Goal: Download file/media

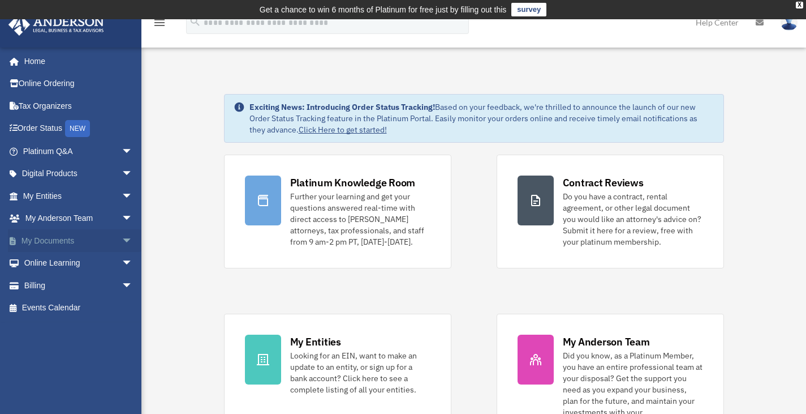
click at [122, 239] on span "arrow_drop_down" at bounding box center [133, 240] width 23 height 23
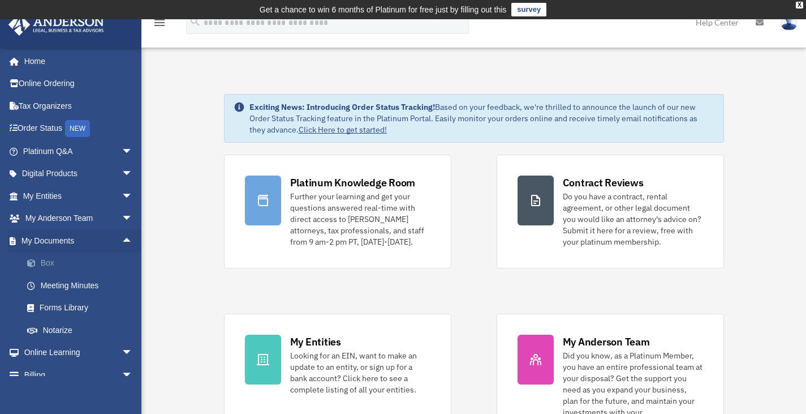
click at [63, 264] on link "Box" at bounding box center [83, 263] width 134 height 23
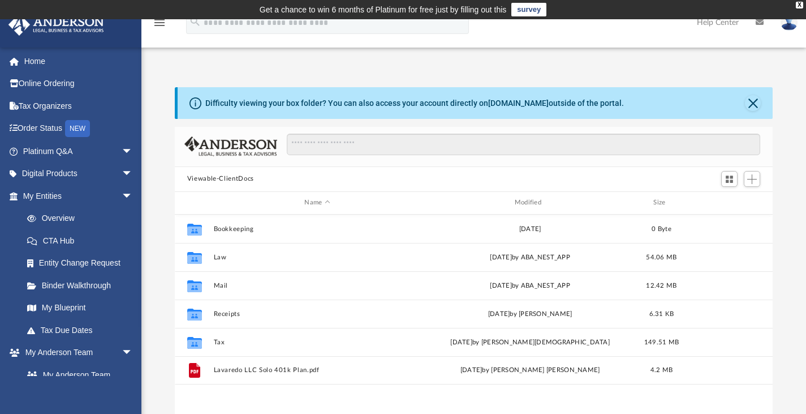
scroll to position [248, 590]
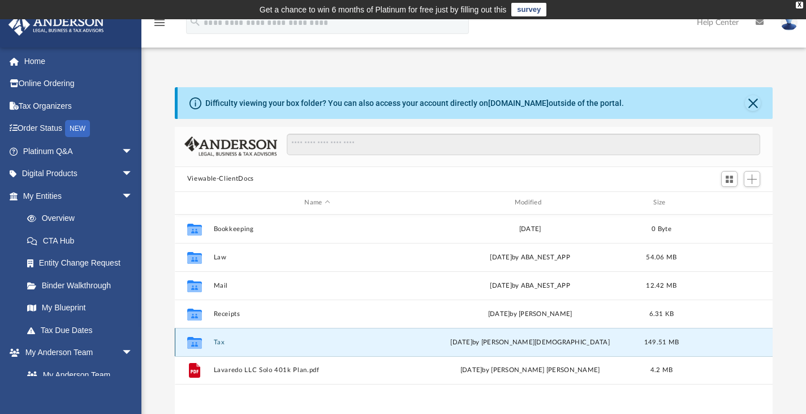
click at [215, 340] on button "Tax" at bounding box center [317, 341] width 208 height 7
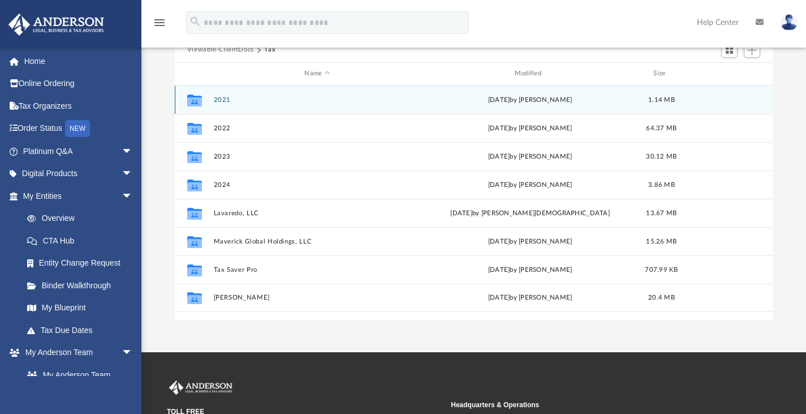
scroll to position [128, 0]
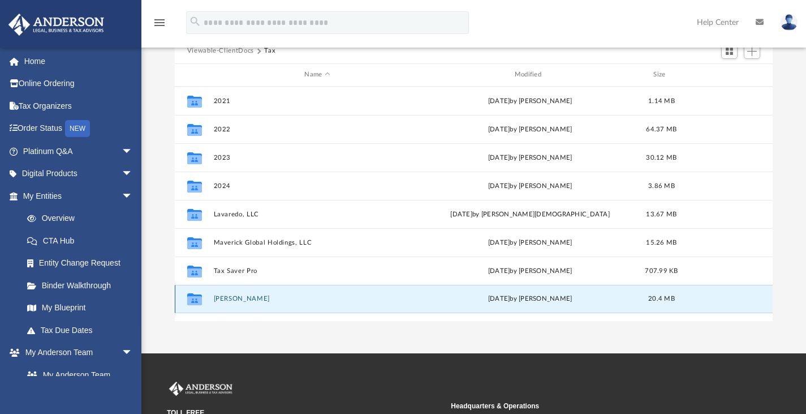
click at [225, 295] on button "Wilkinson, Jason" at bounding box center [317, 298] width 208 height 7
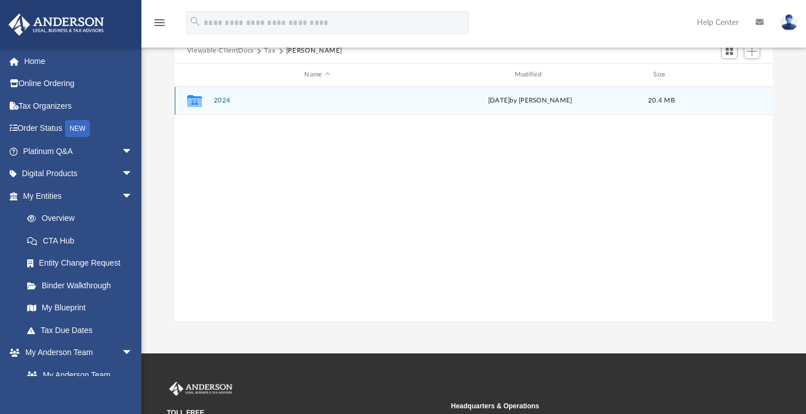
click at [222, 99] on button "2024" at bounding box center [317, 100] width 208 height 7
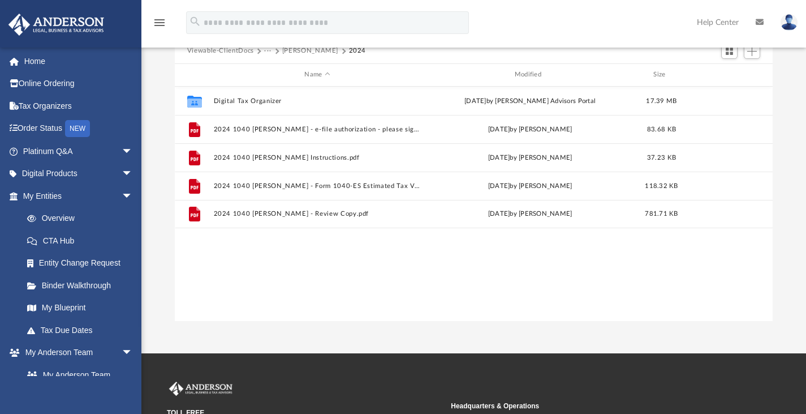
click at [307, 53] on button "Wilkinson, Jason" at bounding box center [310, 51] width 56 height 10
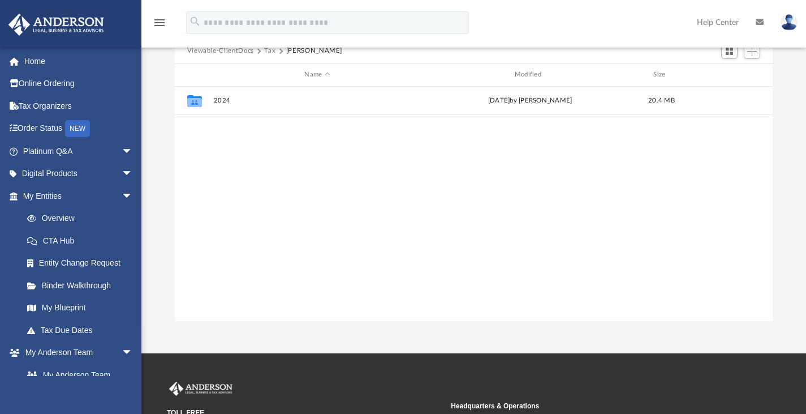
click at [272, 51] on button "Tax" at bounding box center [269, 51] width 11 height 10
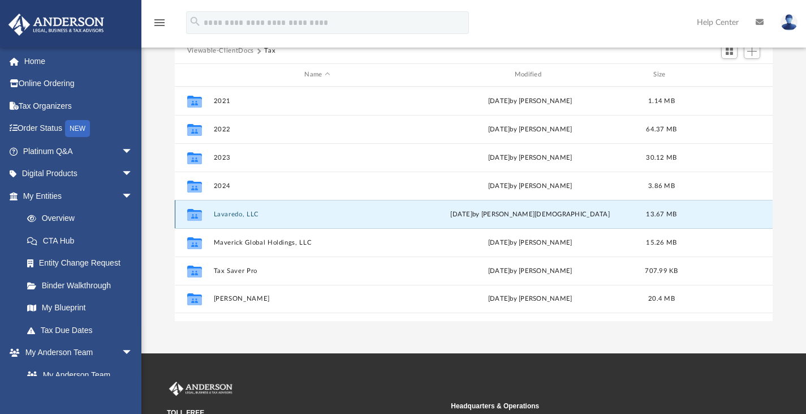
click at [233, 213] on button "Lavaredo, LLC" at bounding box center [317, 213] width 208 height 7
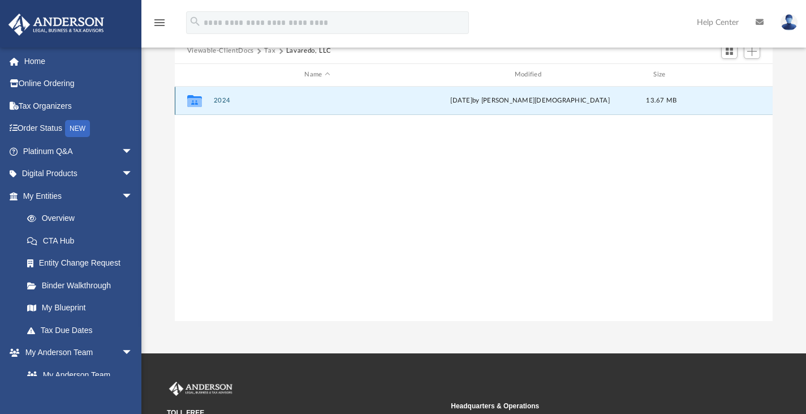
click at [224, 97] on button "2024" at bounding box center [317, 100] width 208 height 7
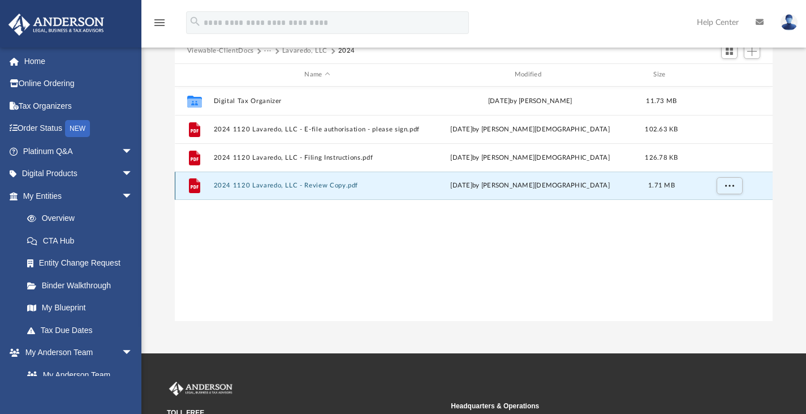
click at [250, 184] on button "2024 1120 Lavaredo, LLC - Review Copy.pdf" at bounding box center [317, 185] width 208 height 7
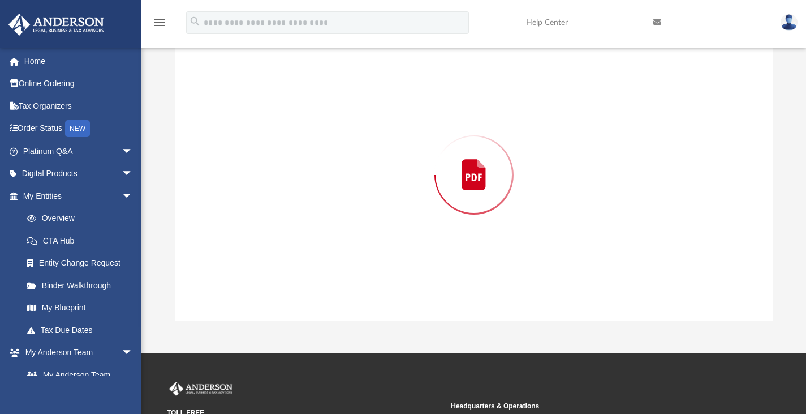
scroll to position [127, 0]
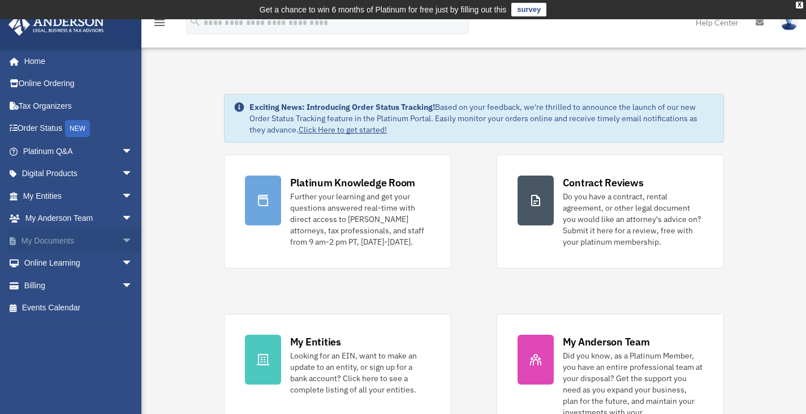
click at [122, 239] on span "arrow_drop_down" at bounding box center [133, 240] width 23 height 23
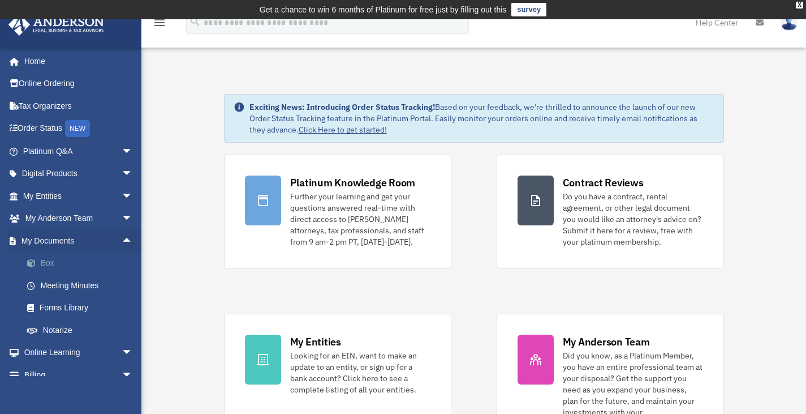
click at [77, 267] on link "Box" at bounding box center [83, 263] width 134 height 23
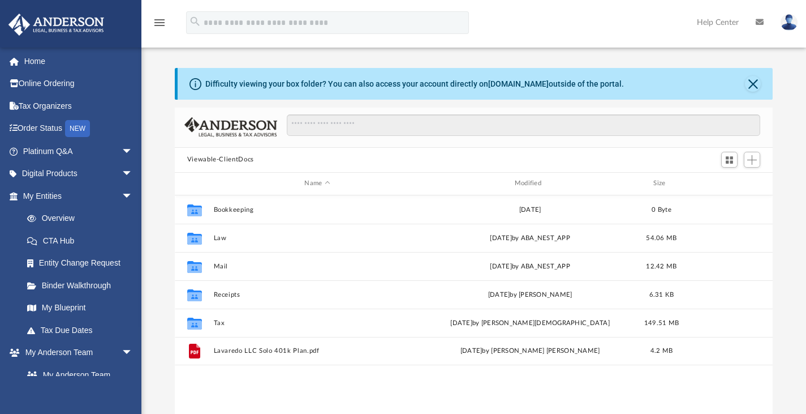
scroll to position [248, 590]
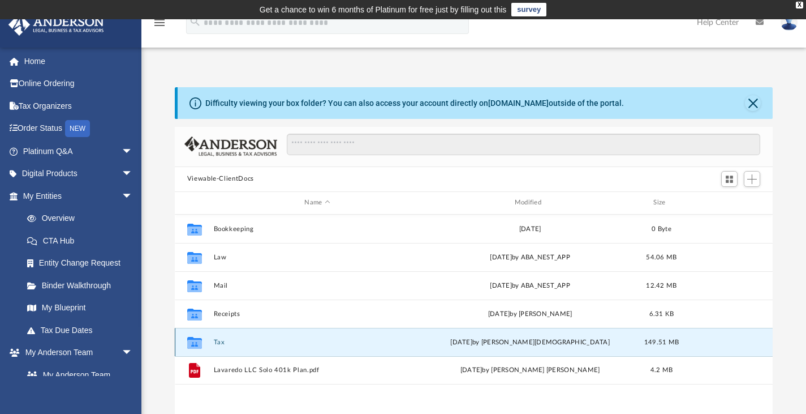
click at [220, 343] on button "Tax" at bounding box center [317, 341] width 208 height 7
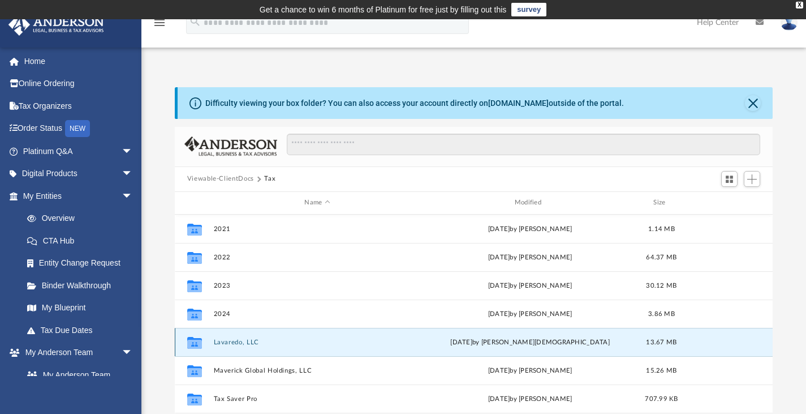
click at [220, 343] on button "Lavaredo, LLC" at bounding box center [317, 341] width 208 height 7
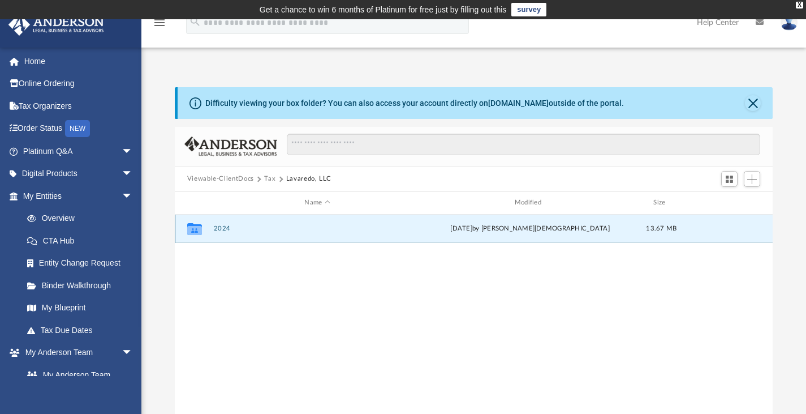
click at [222, 227] on button "2024" at bounding box center [317, 228] width 208 height 7
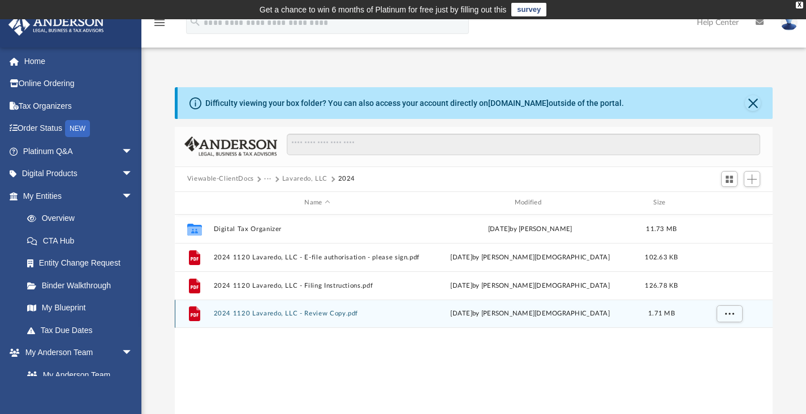
click at [257, 312] on button "2024 1120 Lavaredo, LLC - Review Copy.pdf" at bounding box center [317, 313] width 208 height 7
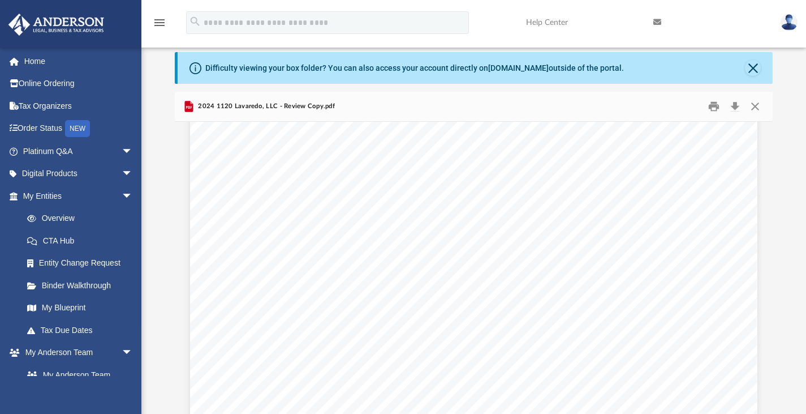
scroll to position [17587, 0]
click at [766, 342] on div "Scroll to top vertical_align_top" at bounding box center [775, 354] width 24 height 24
click at [769, 345] on div "Scroll to top vertical_align_top" at bounding box center [775, 354] width 24 height 24
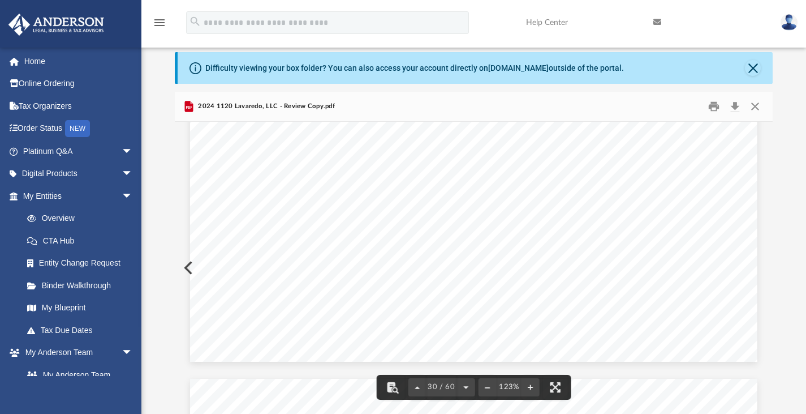
click at [768, 354] on div "Scroll to top vertical_align_top" at bounding box center [775, 354] width 24 height 24
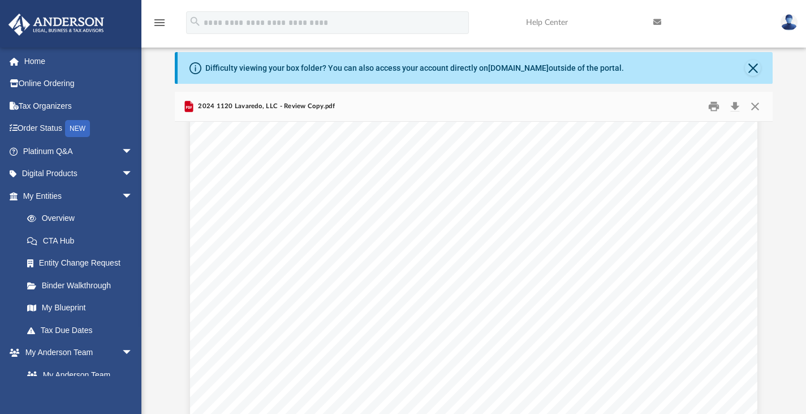
scroll to position [23720, 0]
click at [755, 68] on button "Close" at bounding box center [753, 68] width 16 height 16
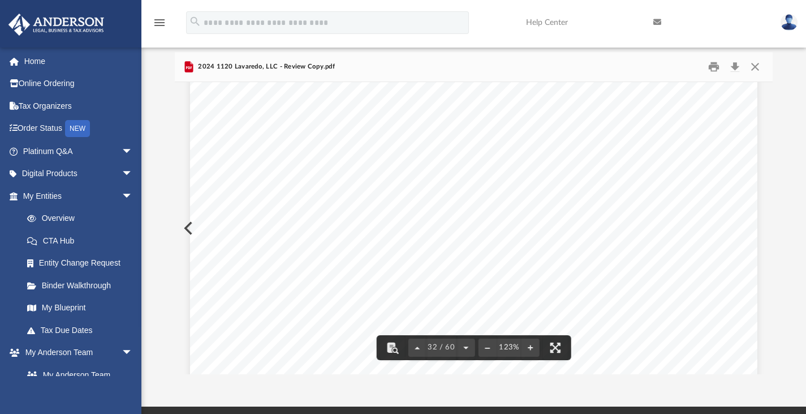
click at [769, 351] on div "Scroll to top vertical_align_top" at bounding box center [775, 354] width 24 height 24
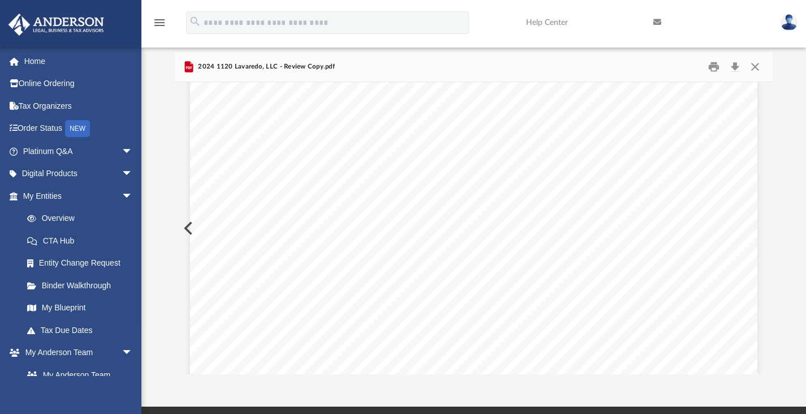
click at [767, 350] on div "Scroll to top vertical_align_top" at bounding box center [775, 354] width 24 height 24
click at [769, 351] on div "Scroll to top vertical_align_top" at bounding box center [775, 354] width 24 height 24
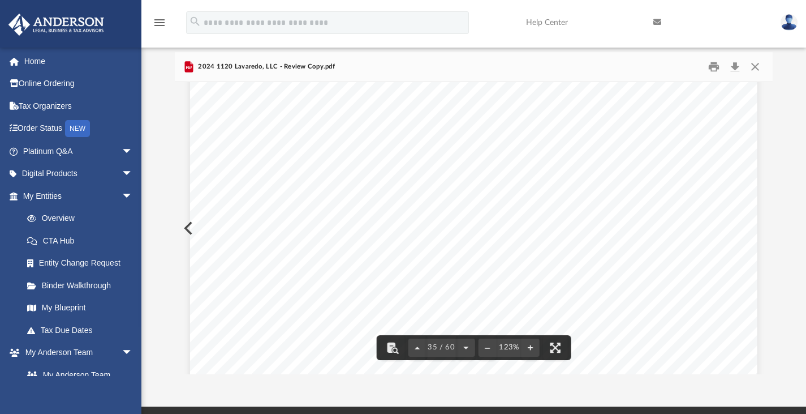
scroll to position [25509, 0]
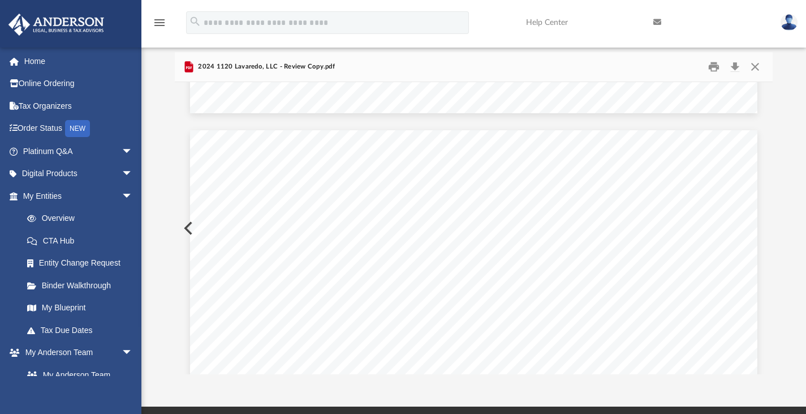
click at [768, 350] on div "Scroll to top vertical_align_top" at bounding box center [775, 354] width 24 height 24
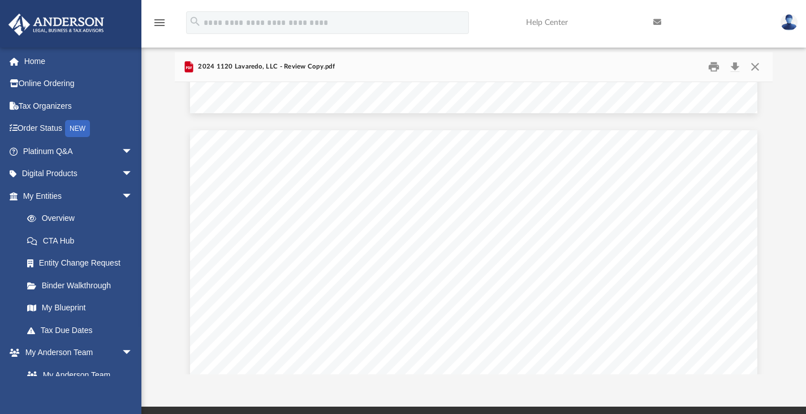
click at [765, 349] on div "Scroll to top vertical_align_top" at bounding box center [775, 354] width 24 height 24
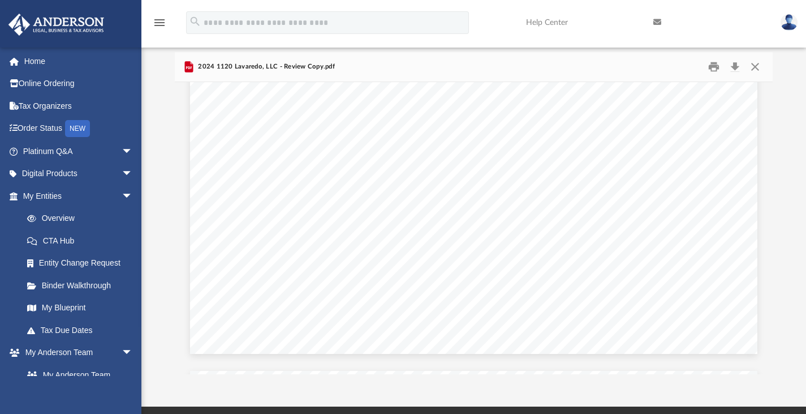
scroll to position [26275, 0]
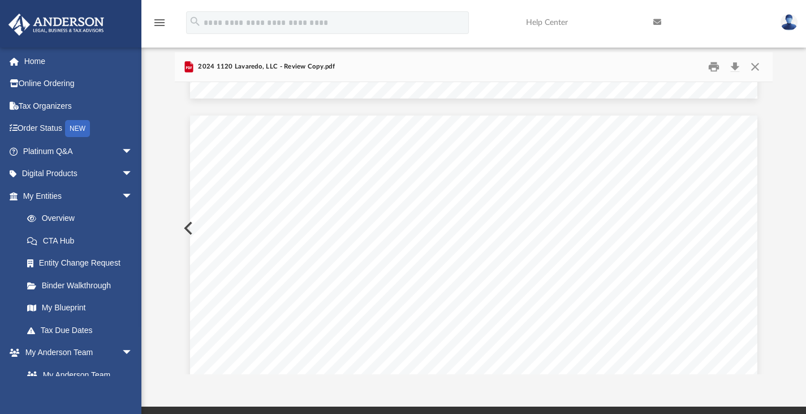
click at [769, 350] on div "Scroll to top vertical_align_top" at bounding box center [775, 354] width 24 height 24
click at [768, 344] on div "Scroll to top vertical_align_top" at bounding box center [775, 354] width 24 height 24
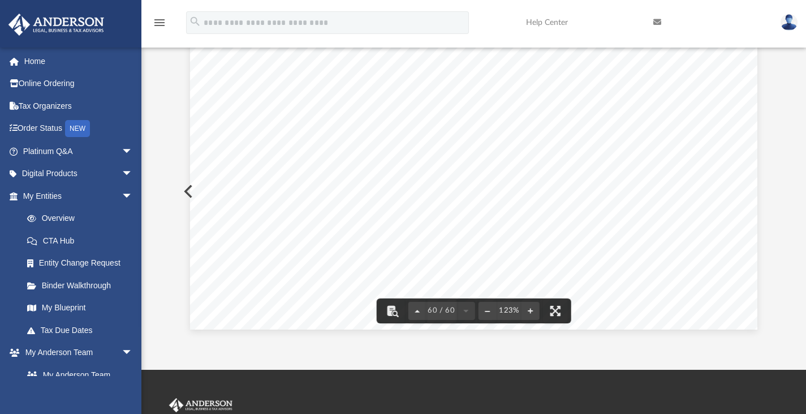
scroll to position [44793, 0]
